Goal: Find specific page/section: Find specific page/section

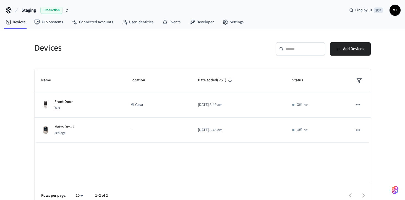
click at [114, 57] on div "Devices" at bounding box center [113, 48] width 171 height 24
click at [66, 10] on icon "button" at bounding box center [67, 10] width 4 height 4
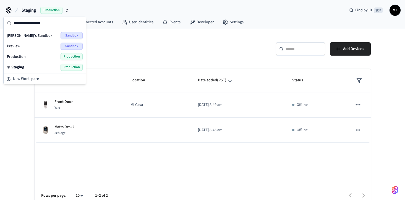
click at [31, 57] on div "Production Production" at bounding box center [45, 56] width 76 height 7
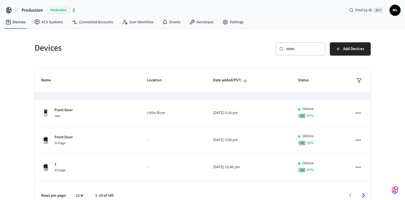
scroll to position [76, 0]
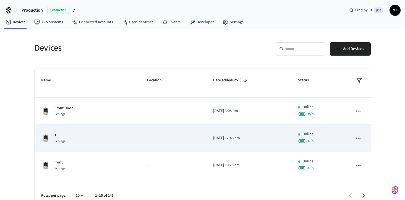
click at [118, 133] on div "1 Schlage" at bounding box center [87, 138] width 93 height 12
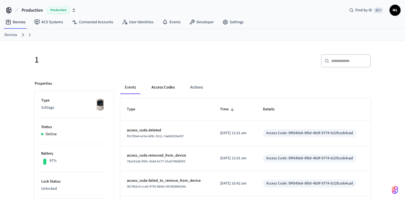
click at [160, 89] on button "Access Codes" at bounding box center [163, 87] width 32 height 13
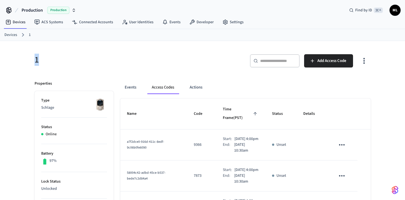
drag, startPoint x: 34, startPoint y: 61, endPoint x: 49, endPoint y: 60, distance: 14.4
click at [49, 60] on h5 "1" at bounding box center [117, 59] width 165 height 11
click at [81, 61] on h5 "1" at bounding box center [117, 59] width 165 height 11
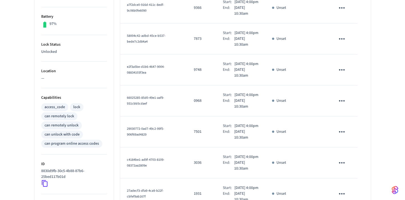
scroll to position [305, 0]
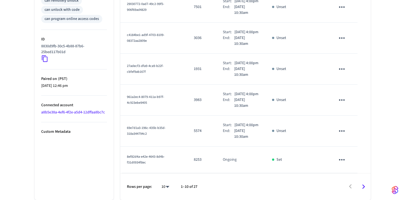
click at [168, 184] on li "All" at bounding box center [163, 183] width 15 height 15
type input "**"
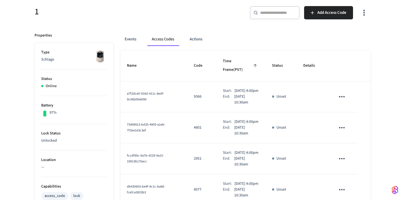
scroll to position [0, 0]
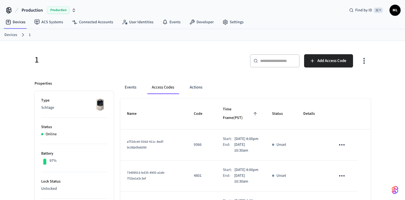
click at [223, 109] on span "Time Frame (PST)" at bounding box center [241, 113] width 36 height 17
